Goal: Task Accomplishment & Management: Manage account settings

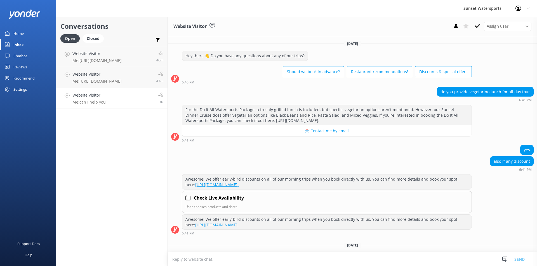
scroll to position [32, 0]
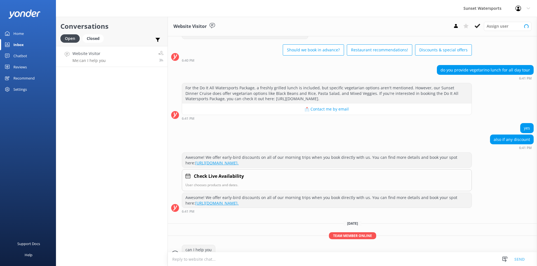
scroll to position [32, 0]
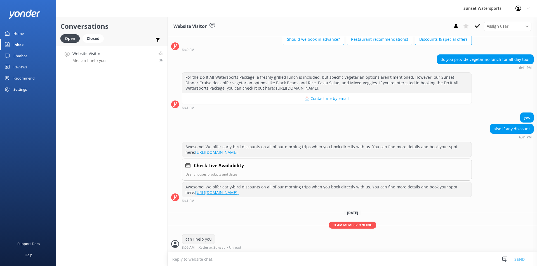
click at [90, 57] on div "Website Visitor Me: can I help you" at bounding box center [88, 57] width 33 height 12
click at [92, 38] on div "Closed" at bounding box center [92, 38] width 21 height 8
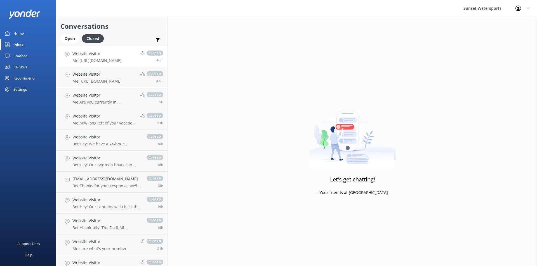
click at [106, 59] on p "Me: [URL][DOMAIN_NAME]" at bounding box center [96, 60] width 49 height 5
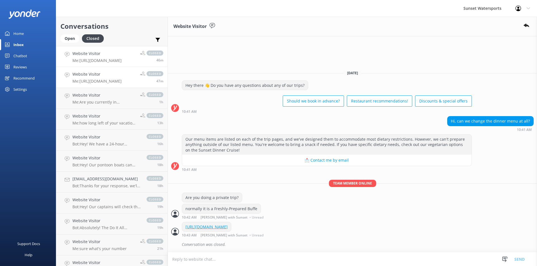
click at [85, 80] on p "Me: [URL][DOMAIN_NAME]" at bounding box center [96, 81] width 49 height 5
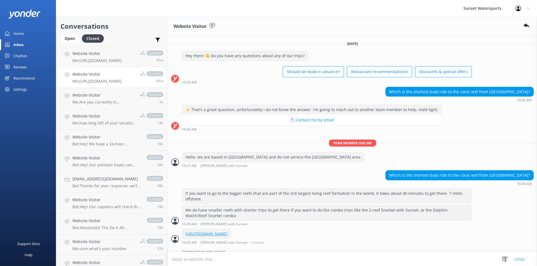
scroll to position [13, 0]
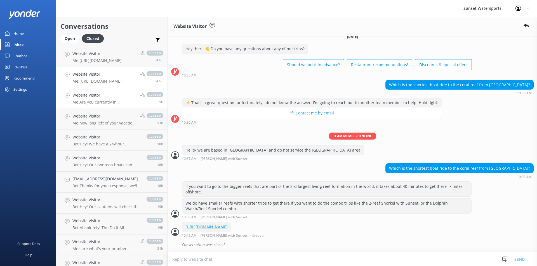
click at [77, 101] on p "Me: Are you currently in [GEOGRAPHIC_DATA]? or planning your trip?" at bounding box center [103, 102] width 63 height 5
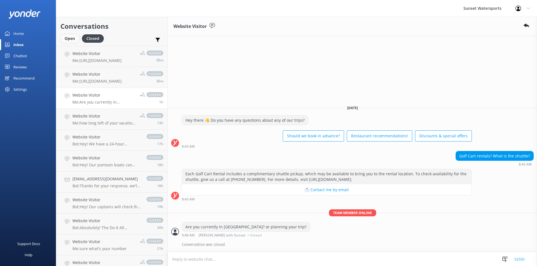
click at [68, 38] on div "Open" at bounding box center [69, 38] width 19 height 8
click at [69, 39] on div "Open" at bounding box center [69, 38] width 19 height 8
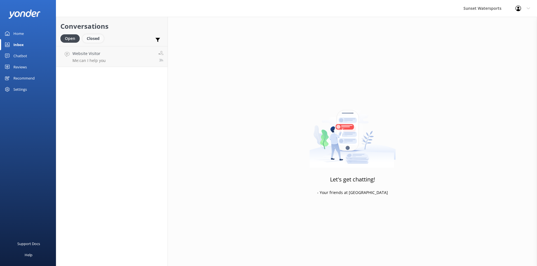
click at [93, 37] on div "Closed" at bounding box center [92, 38] width 21 height 8
